Goal: Task Accomplishment & Management: Use online tool/utility

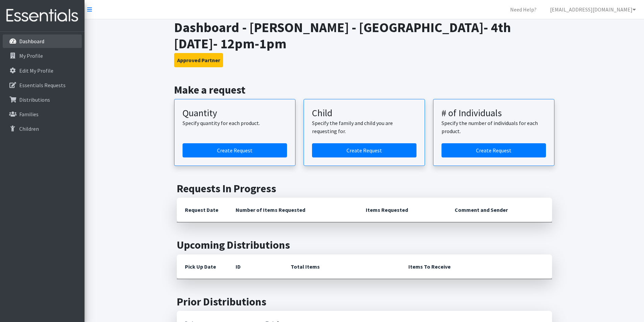
click at [34, 41] on p "Dashboard" at bounding box center [31, 41] width 25 height 7
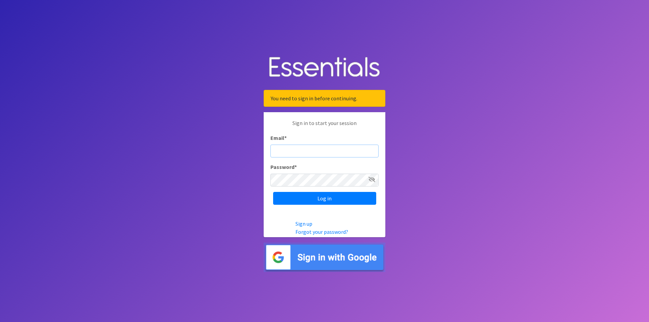
type input "[EMAIL_ADDRESS][DOMAIN_NAME]"
click at [27, 56] on body "You need to sign in before continuing. Sign in to start your session Email * [E…" at bounding box center [324, 161] width 649 height 322
click at [342, 197] on input "Log in" at bounding box center [324, 198] width 103 height 13
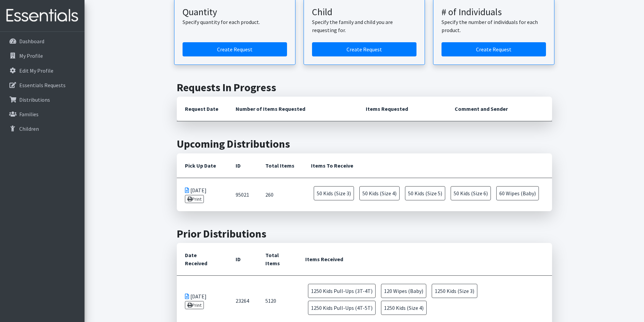
scroll to position [135, 0]
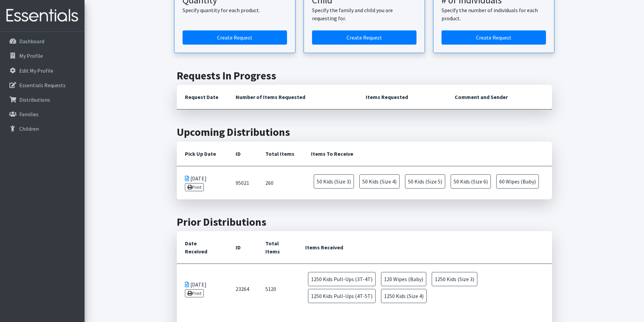
click at [138, 251] on main "Make a request Quantity Specify quantity for each product. Create Request Child…" at bounding box center [363, 295] width 559 height 648
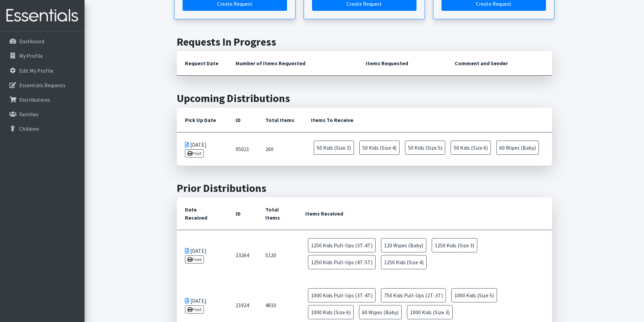
scroll to position [203, 0]
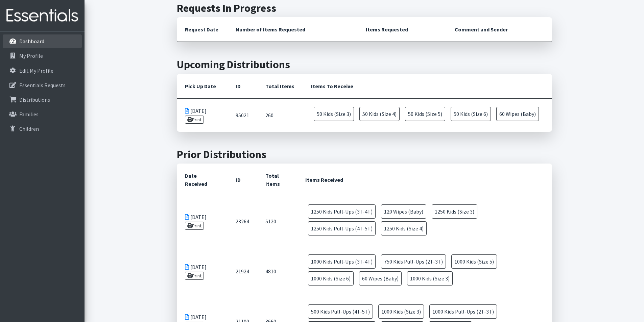
click at [44, 42] on p "Dashboard" at bounding box center [31, 41] width 25 height 7
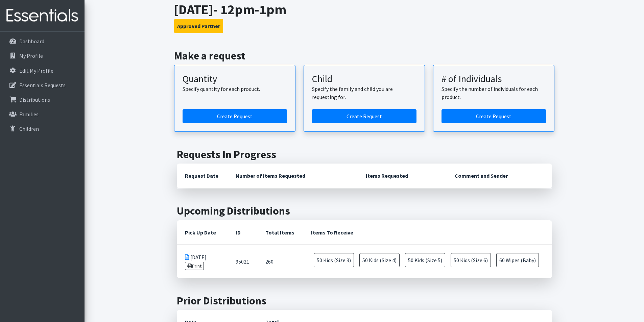
scroll to position [34, 0]
